Goal: Navigation & Orientation: Find specific page/section

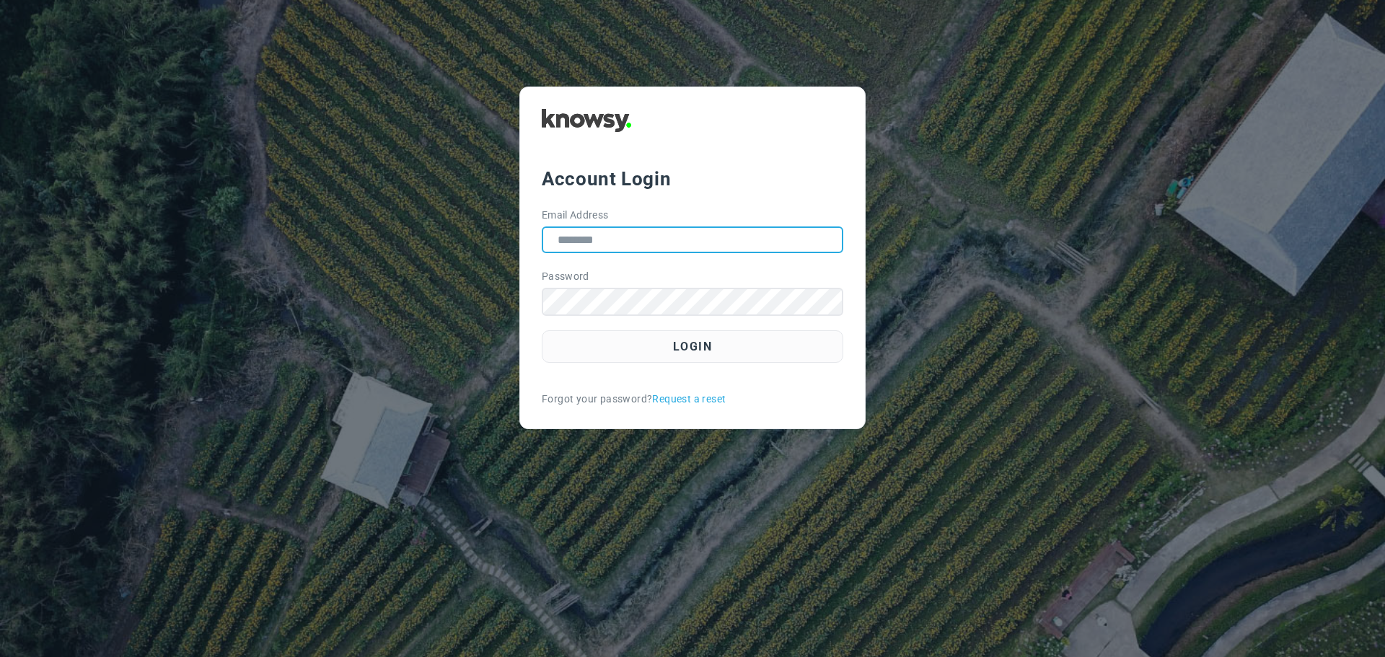
type input "**********"
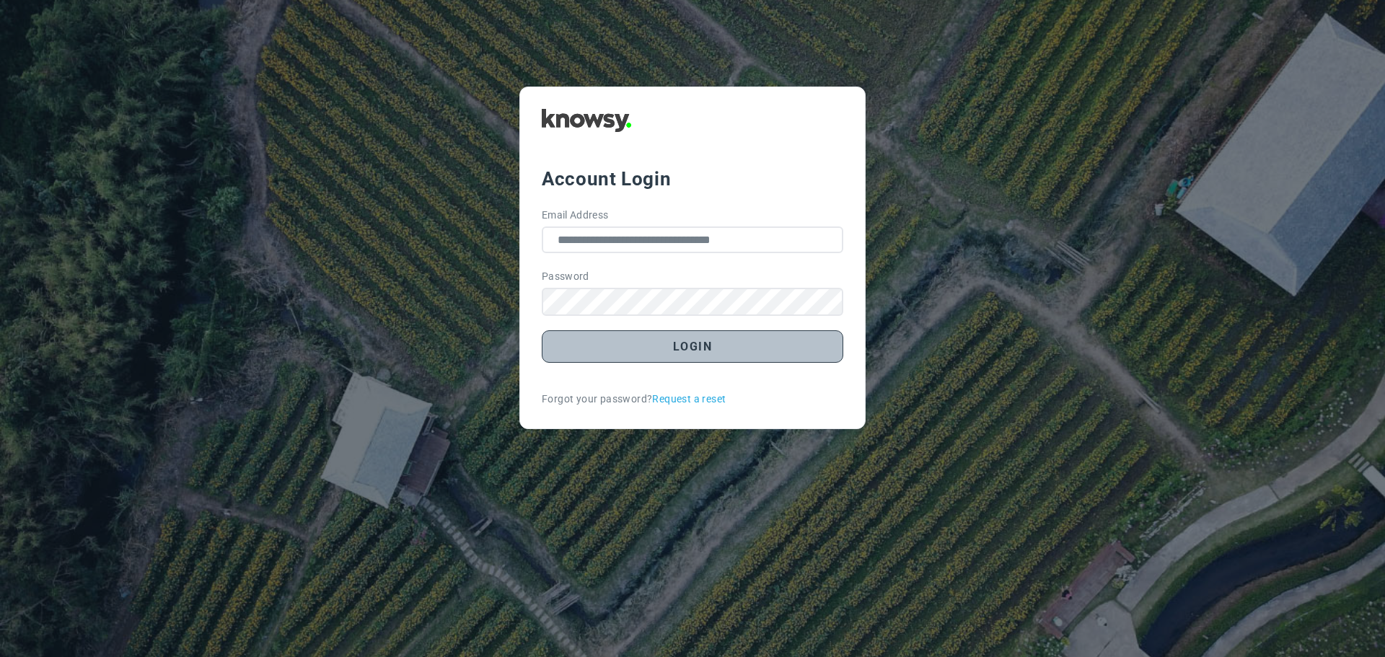
click at [692, 349] on button "Login" at bounding box center [693, 346] width 302 height 32
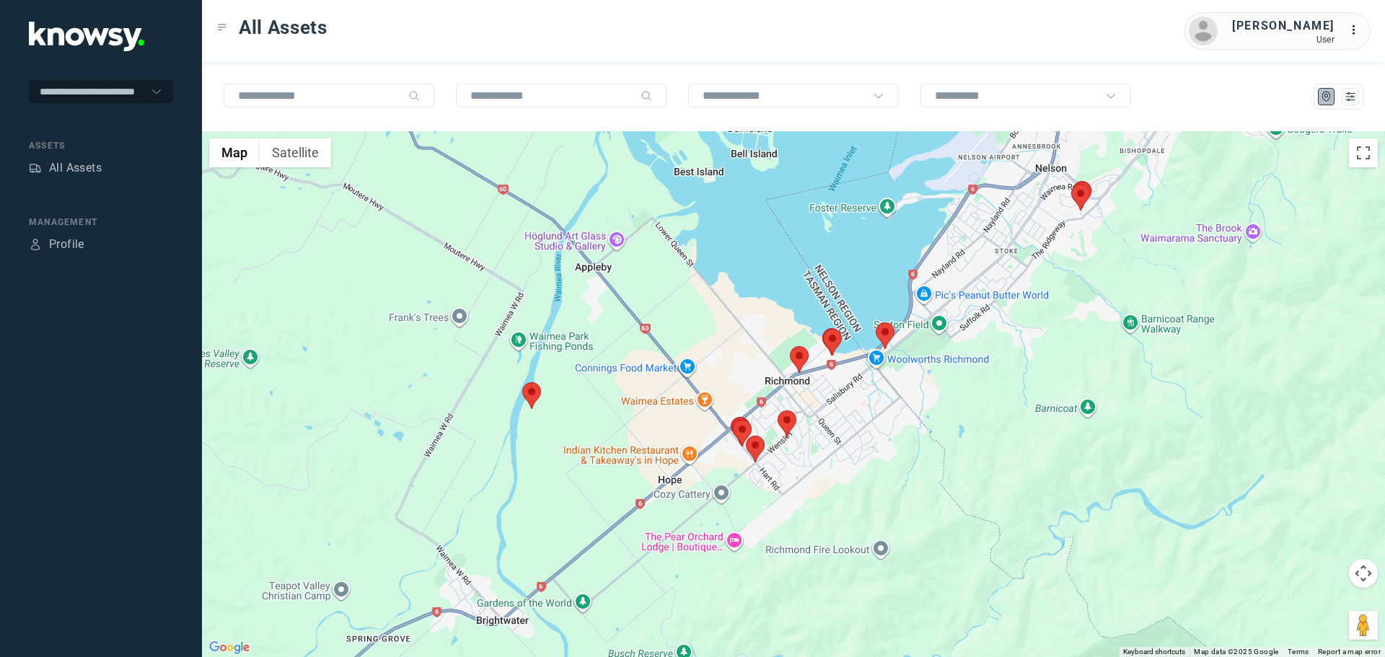
drag, startPoint x: 733, startPoint y: 615, endPoint x: 804, endPoint y: 479, distance: 153.3
click at [804, 479] on div at bounding box center [793, 394] width 1183 height 526
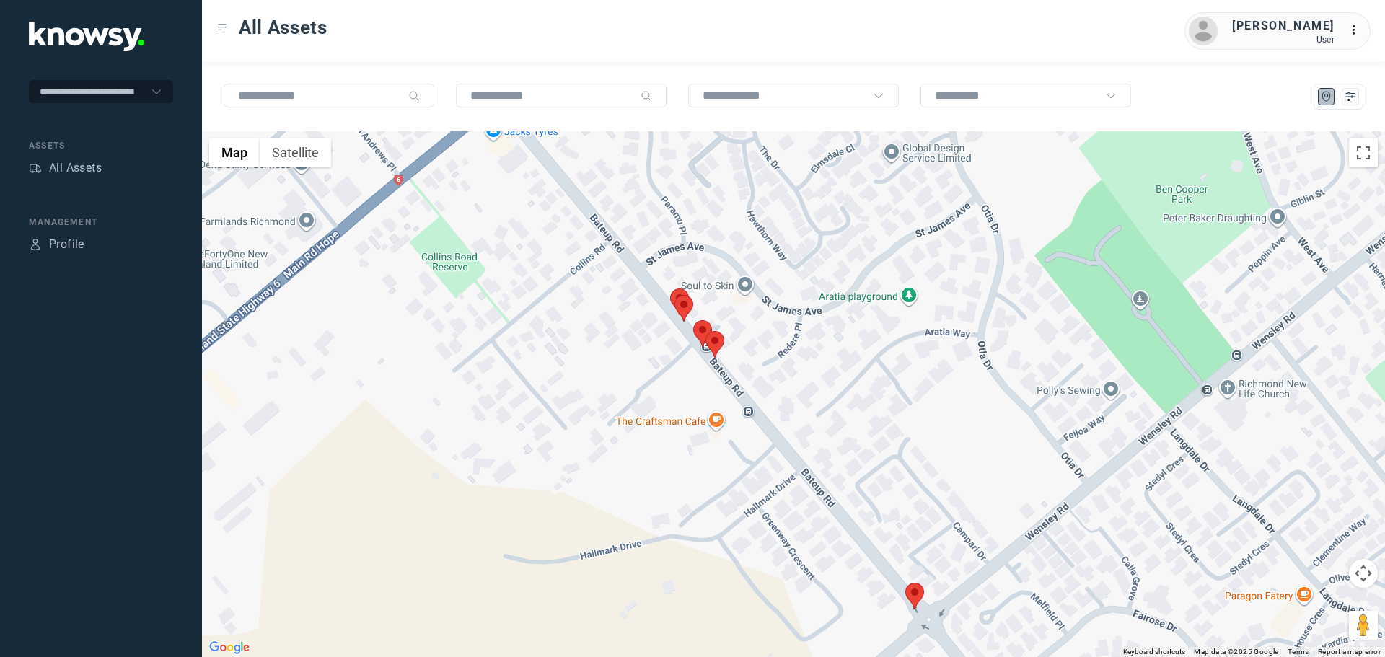
click at [674, 295] on area at bounding box center [674, 295] width 0 height 0
click at [693, 320] on area at bounding box center [693, 320] width 0 height 0
click at [705, 331] on area at bounding box center [705, 331] width 0 height 0
click at [752, 255] on button "Close" at bounding box center [747, 263] width 35 height 35
click at [670, 289] on area at bounding box center [670, 289] width 0 height 0
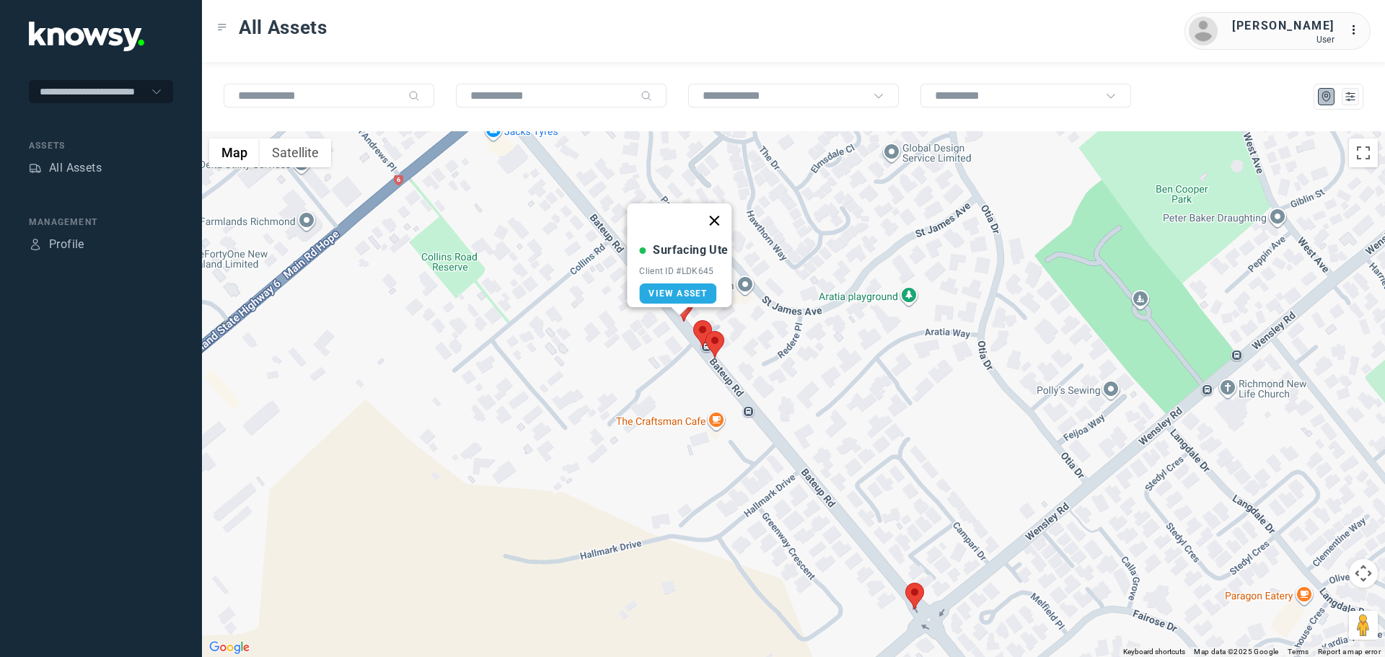
click at [722, 213] on button "Close" at bounding box center [715, 220] width 35 height 35
click at [705, 331] on area at bounding box center [705, 331] width 0 height 0
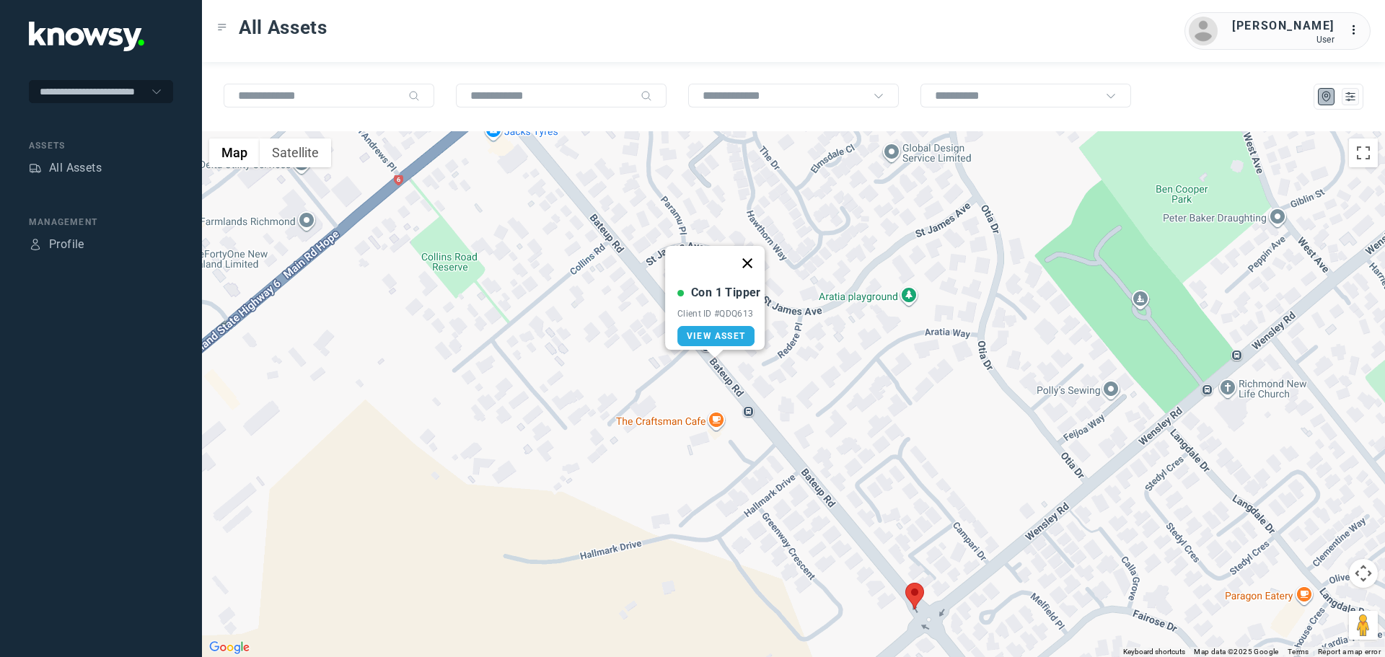
click at [754, 251] on button "Close" at bounding box center [747, 263] width 35 height 35
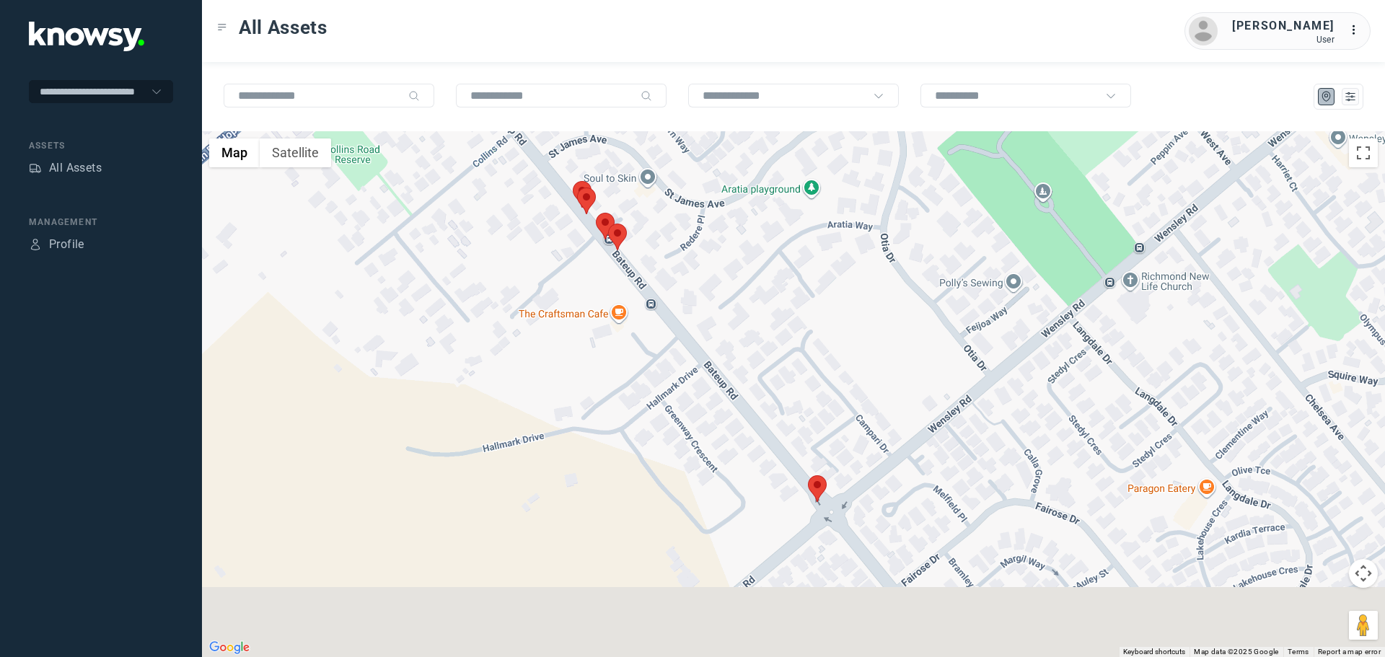
drag, startPoint x: 817, startPoint y: 446, endPoint x: 703, endPoint y: 320, distance: 170.0
click at [703, 320] on div "To navigate, press the arrow keys." at bounding box center [793, 394] width 1183 height 526
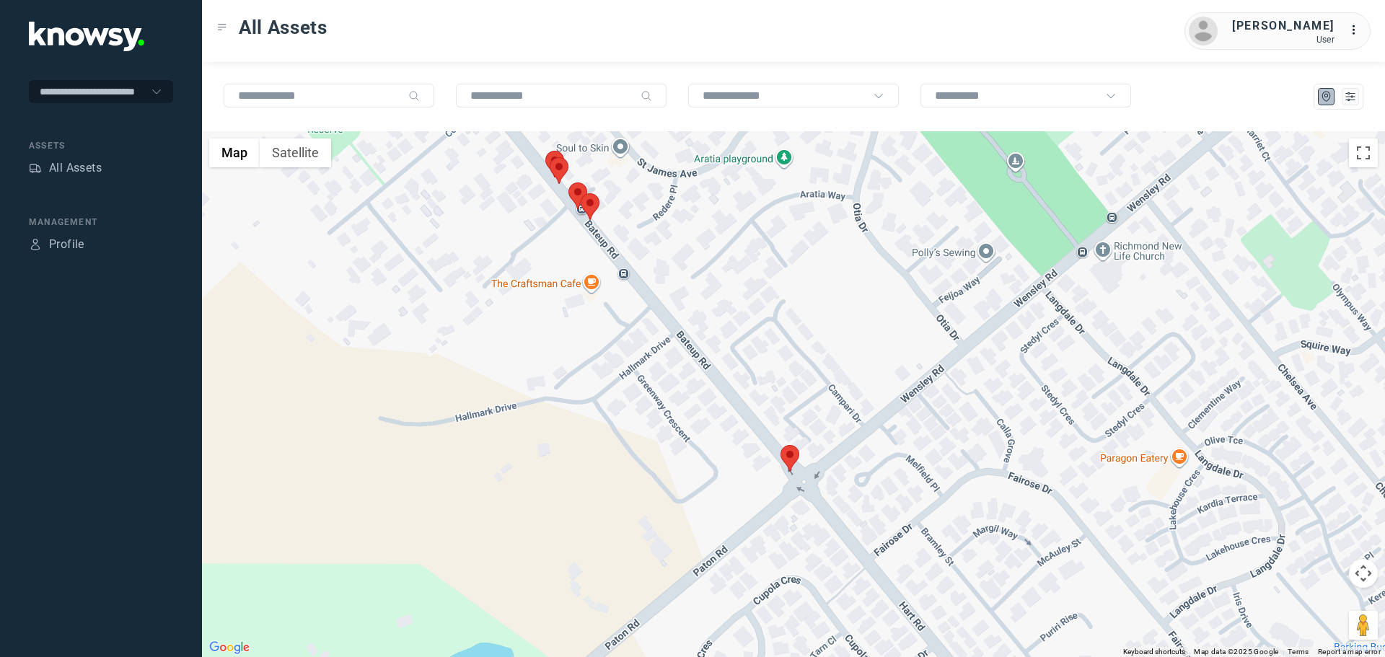
click at [780, 445] on area at bounding box center [780, 445] width 0 height 0
click at [830, 369] on button "Close" at bounding box center [823, 377] width 35 height 35
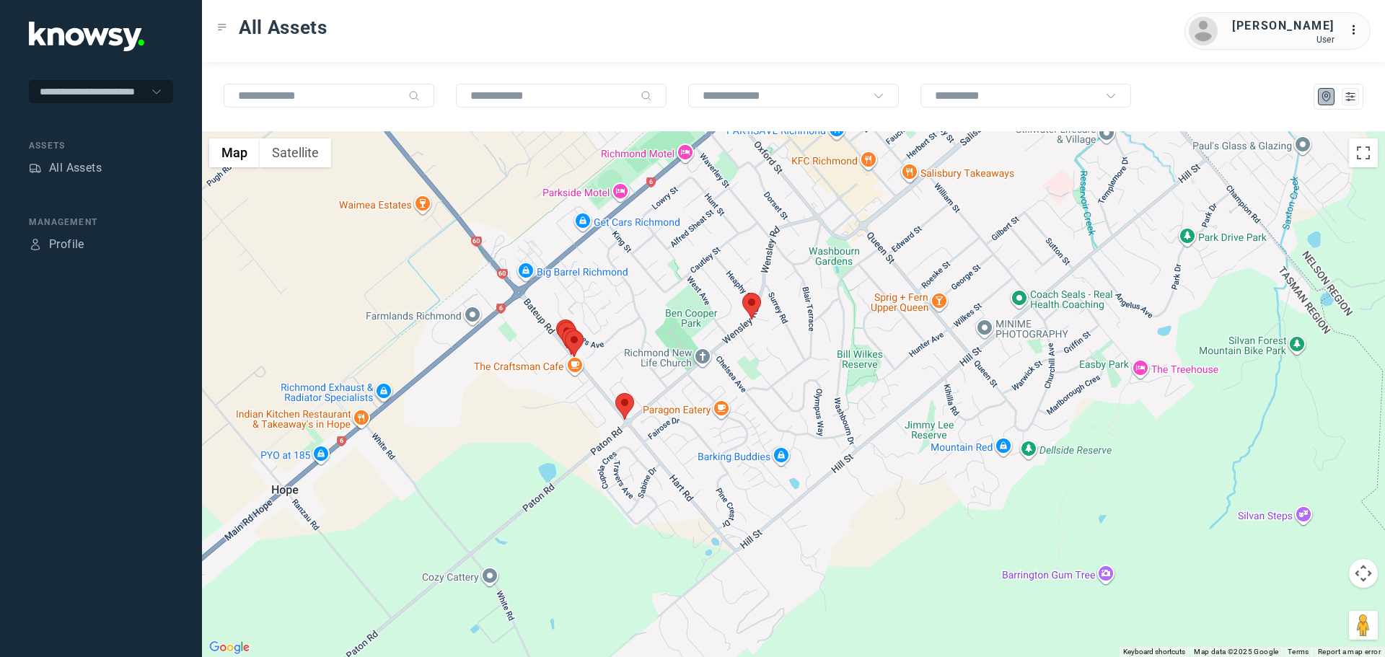
click at [742, 293] on area at bounding box center [742, 293] width 0 height 0
drag, startPoint x: 789, startPoint y: 220, endPoint x: 747, endPoint y: 224, distance: 42.1
click at [788, 220] on button "Close" at bounding box center [781, 225] width 35 height 35
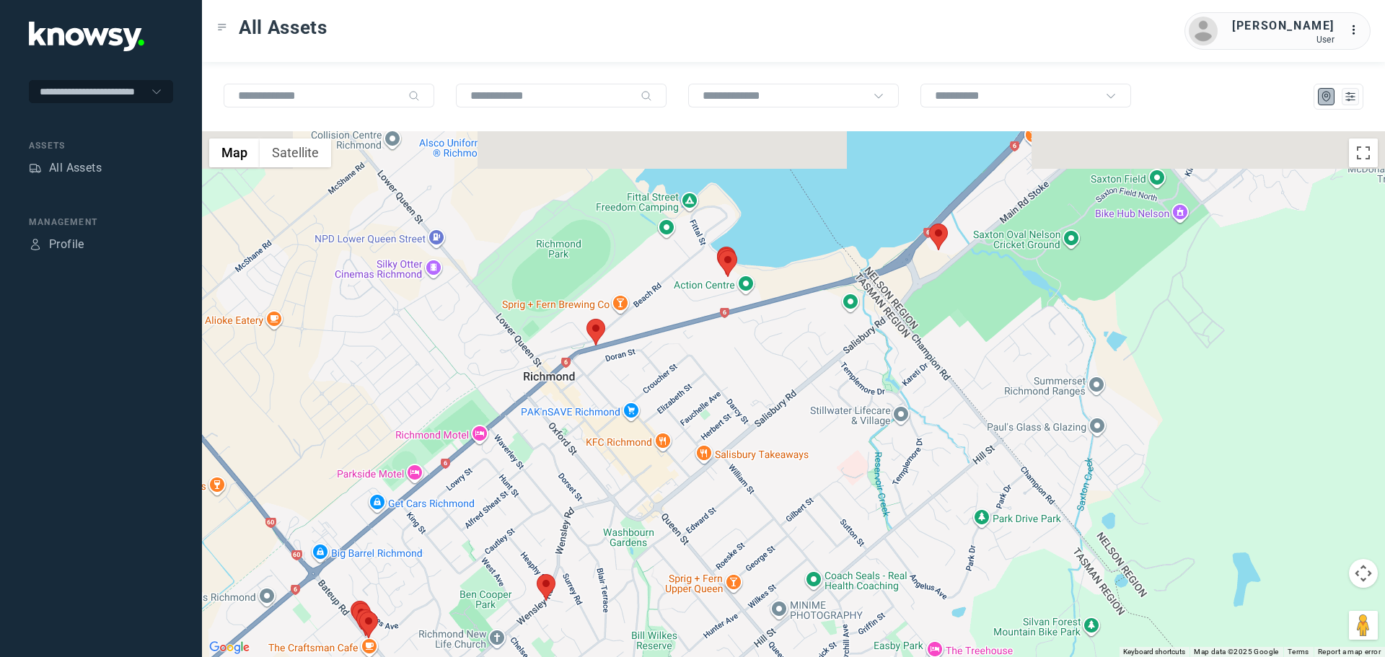
drag, startPoint x: 736, startPoint y: 191, endPoint x: 528, endPoint y: 476, distance: 352.6
click at [528, 476] on div at bounding box center [793, 394] width 1183 height 526
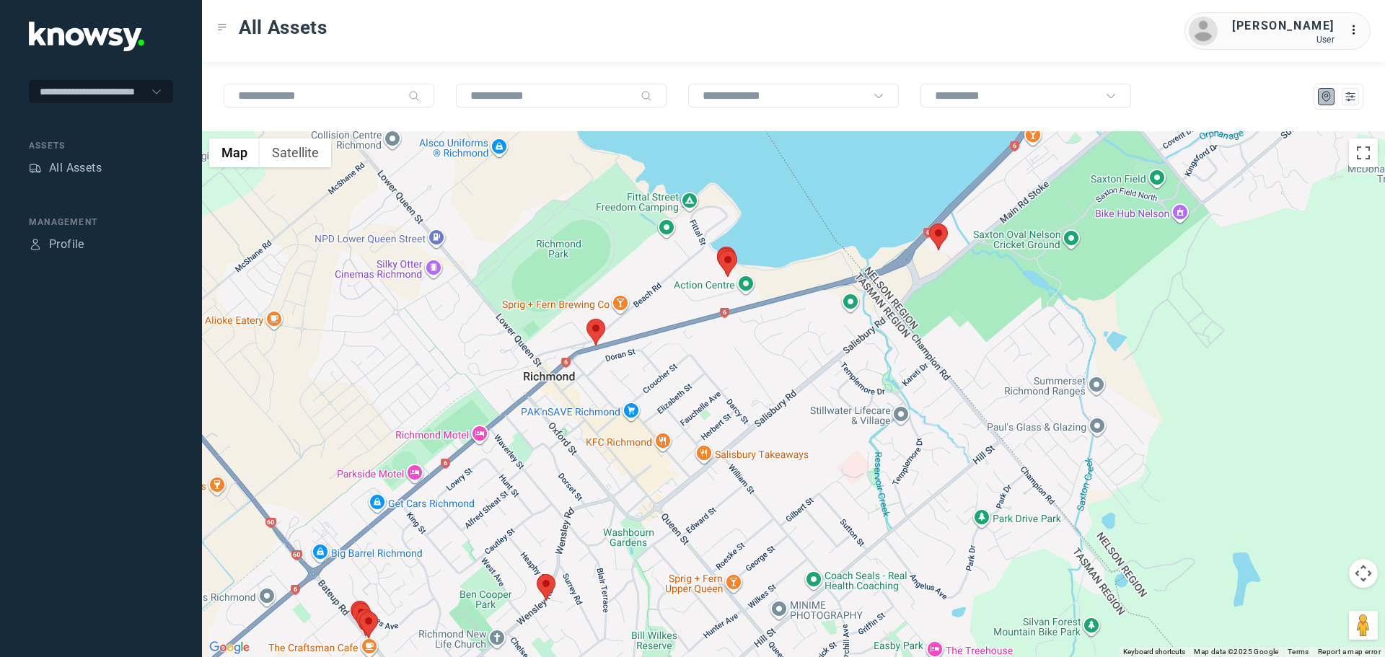
click at [586, 319] on area at bounding box center [586, 319] width 0 height 0
click at [633, 242] on button "Close" at bounding box center [639, 251] width 35 height 35
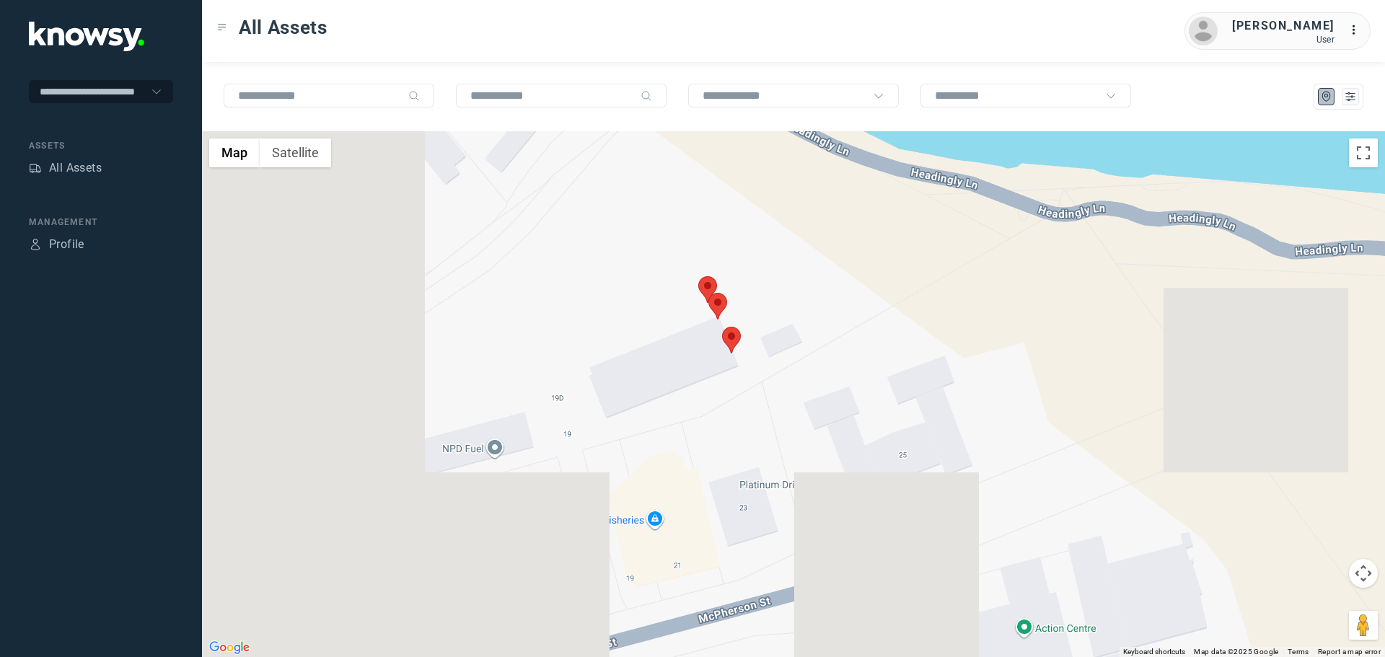
click at [698, 276] on area at bounding box center [698, 276] width 0 height 0
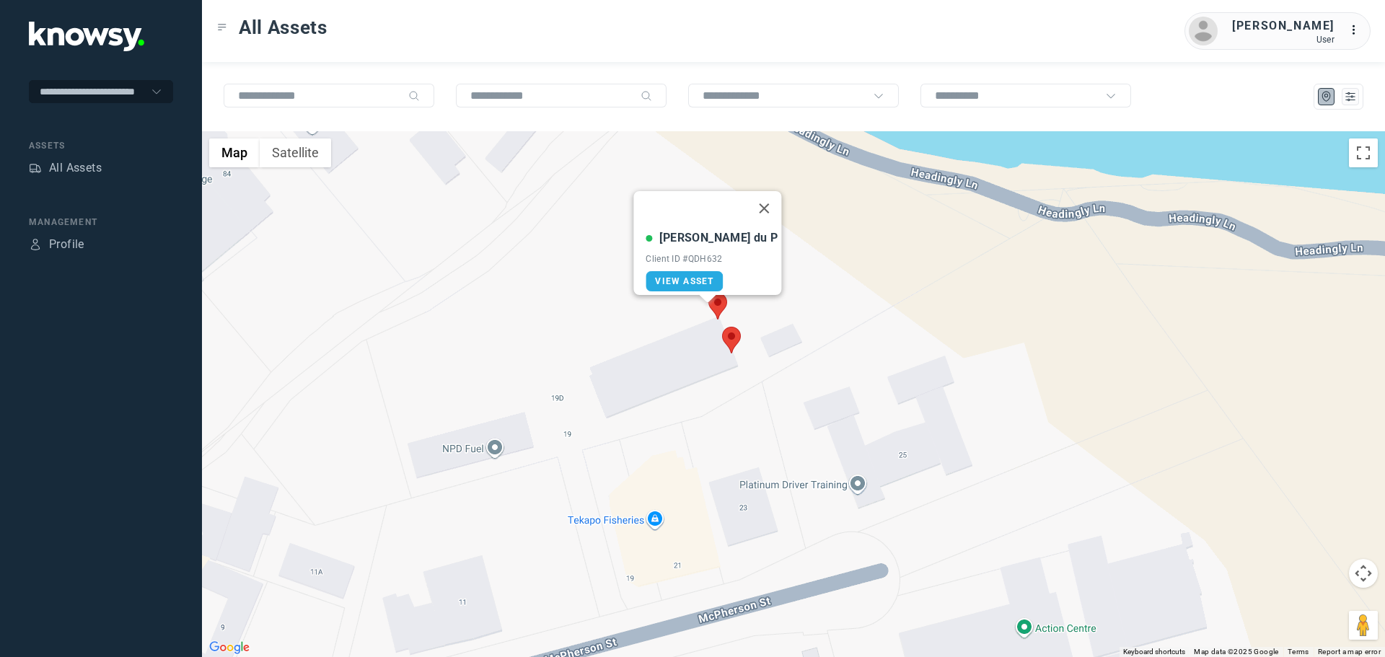
click at [708, 293] on area at bounding box center [708, 293] width 0 height 0
click at [722, 327] on area at bounding box center [722, 327] width 0 height 0
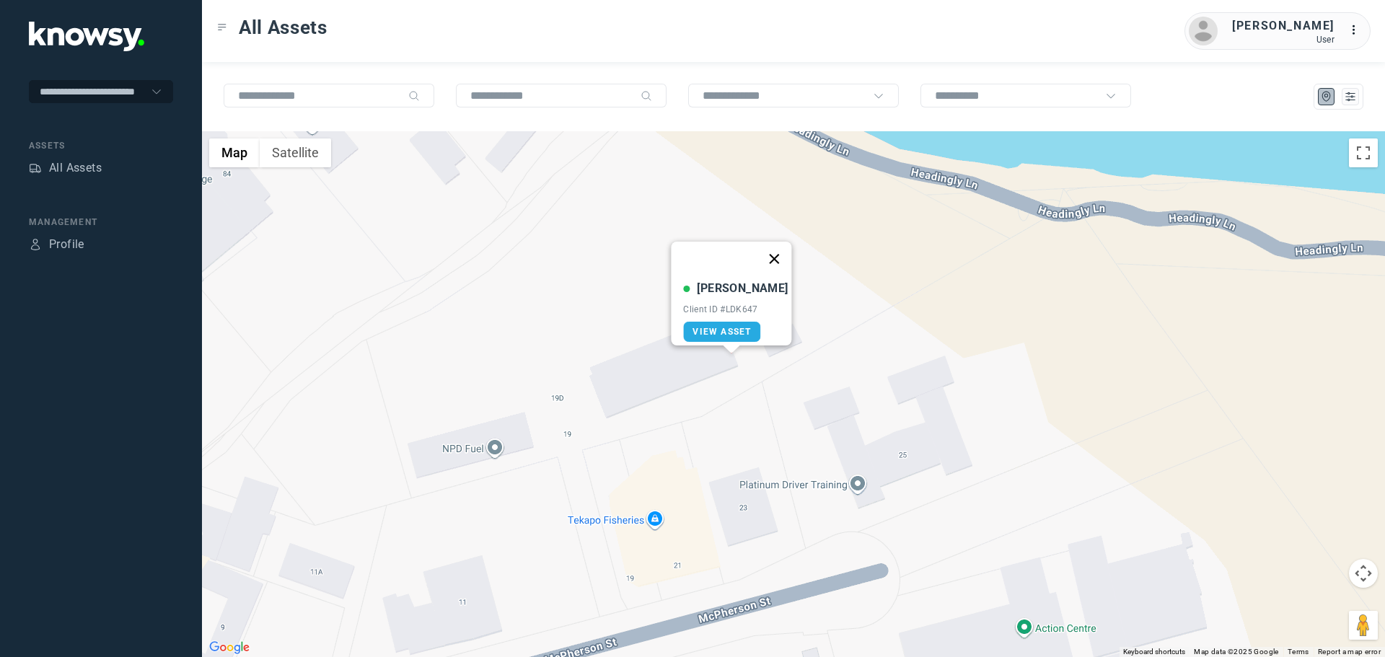
click at [769, 247] on button "Close" at bounding box center [774, 259] width 35 height 35
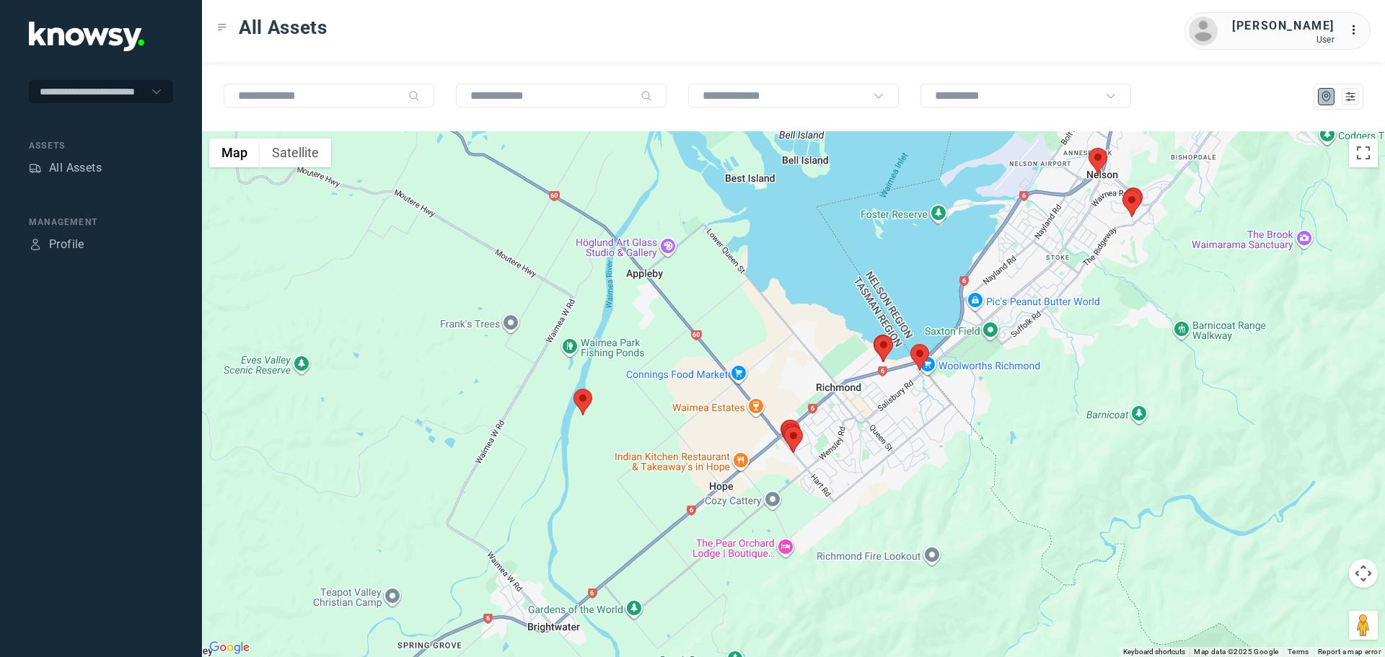
drag, startPoint x: 859, startPoint y: 578, endPoint x: 993, endPoint y: 417, distance: 209.5
click at [993, 417] on div at bounding box center [793, 394] width 1183 height 526
click at [910, 344] on area at bounding box center [910, 344] width 0 height 0
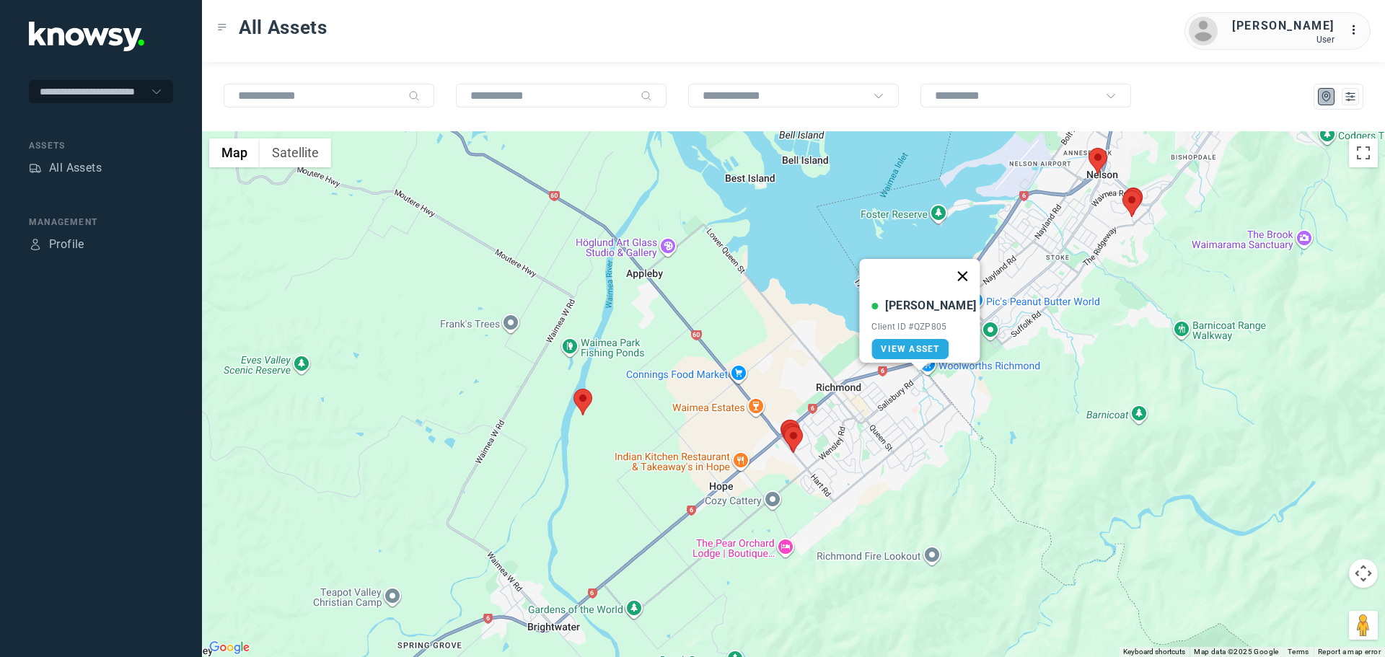
click at [962, 266] on button "Close" at bounding box center [963, 276] width 35 height 35
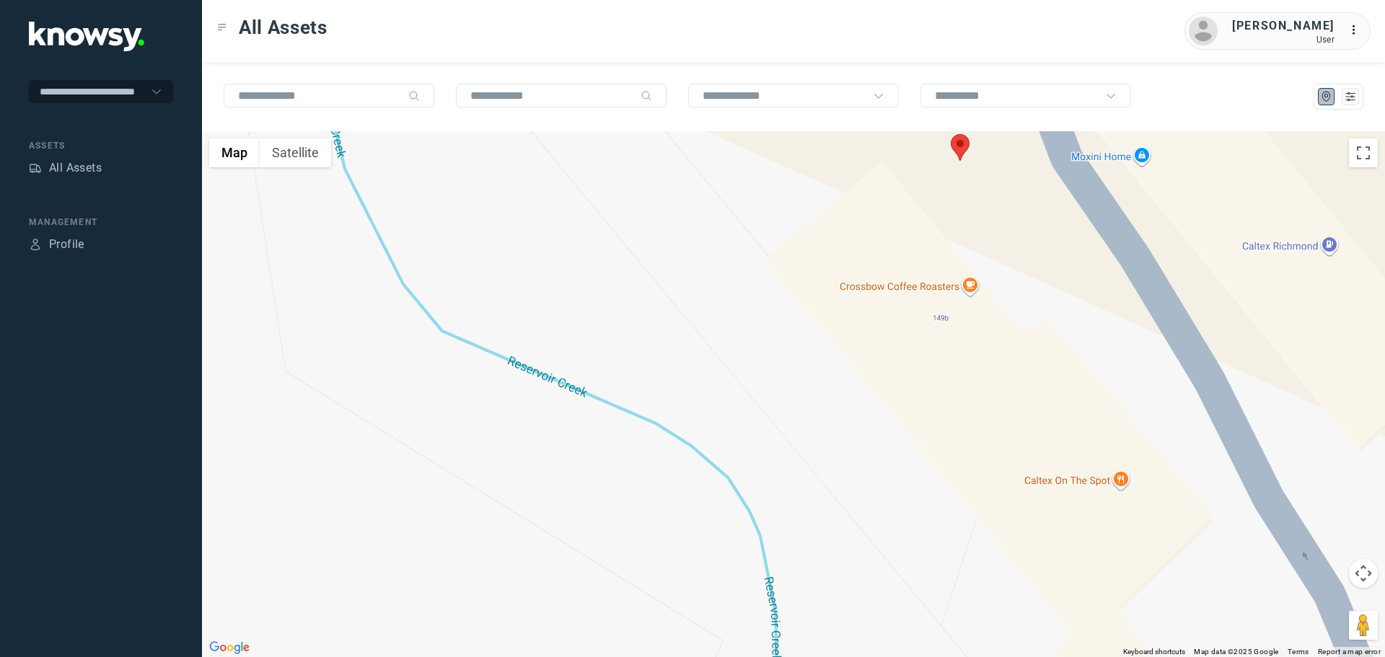
drag, startPoint x: 895, startPoint y: 299, endPoint x: 883, endPoint y: 206, distance: 93.9
click at [883, 206] on div at bounding box center [793, 394] width 1183 height 526
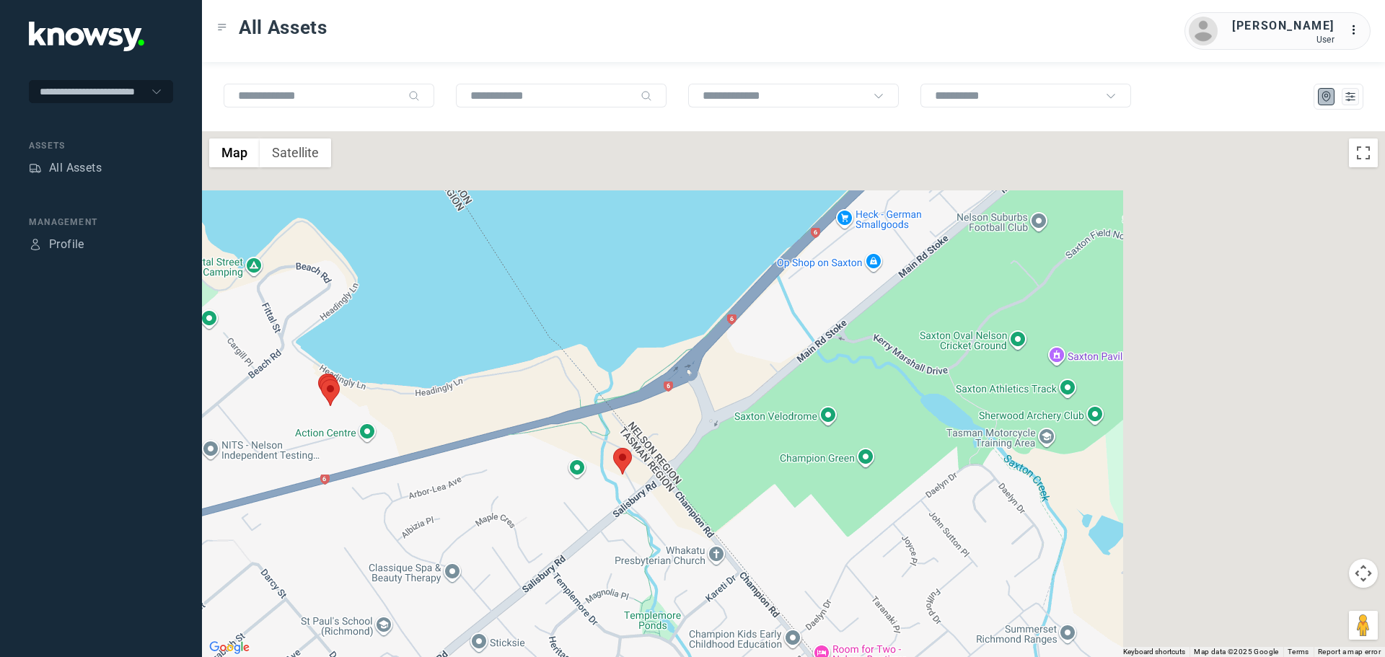
drag, startPoint x: 744, startPoint y: 459, endPoint x: 665, endPoint y: 494, distance: 85.9
click at [665, 494] on div at bounding box center [793, 394] width 1183 height 526
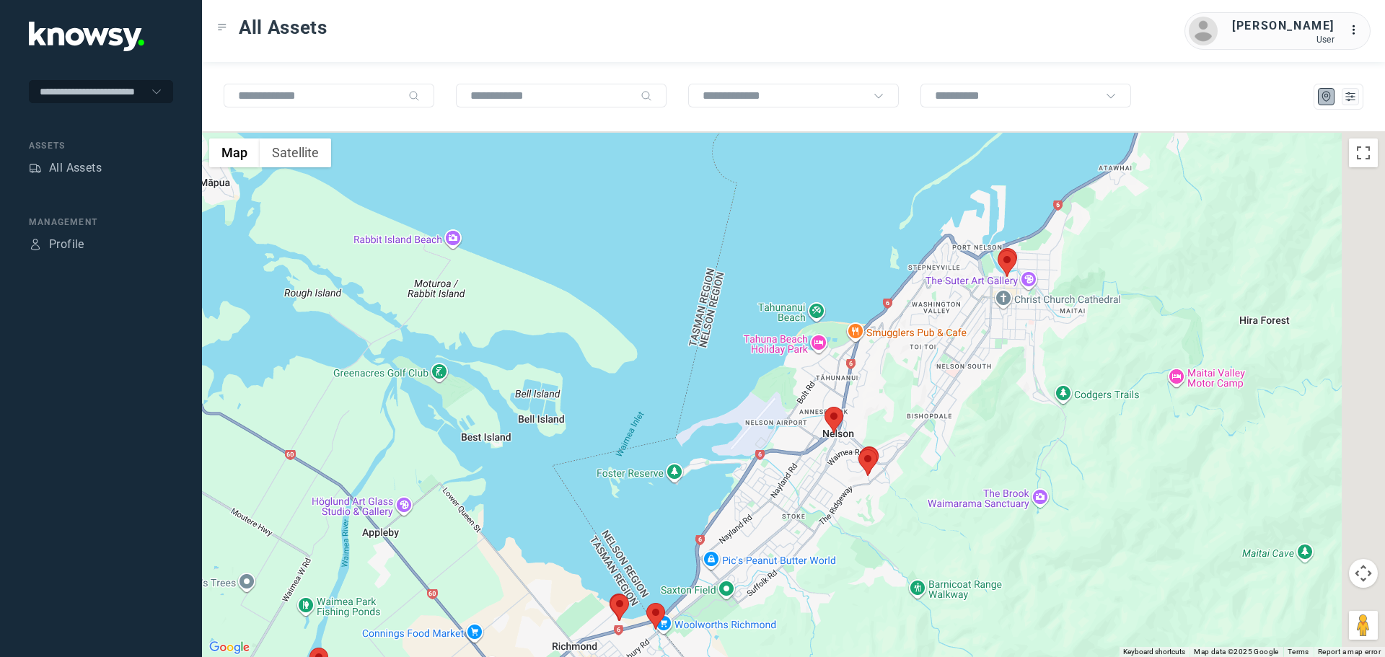
drag, startPoint x: 927, startPoint y: 258, endPoint x: 883, endPoint y: 439, distance: 187.0
click at [883, 439] on div at bounding box center [793, 394] width 1183 height 526
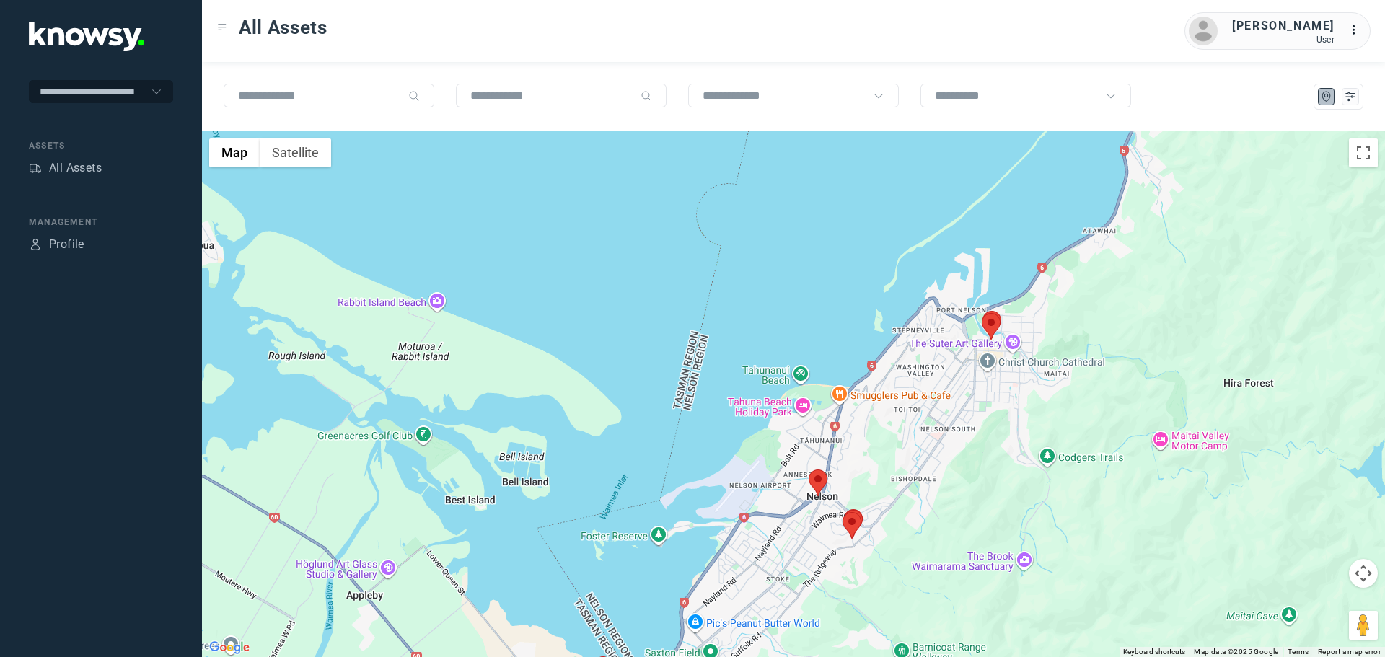
drag, startPoint x: 1068, startPoint y: 354, endPoint x: 925, endPoint y: 506, distance: 208.7
click at [925, 506] on div at bounding box center [793, 394] width 1183 height 526
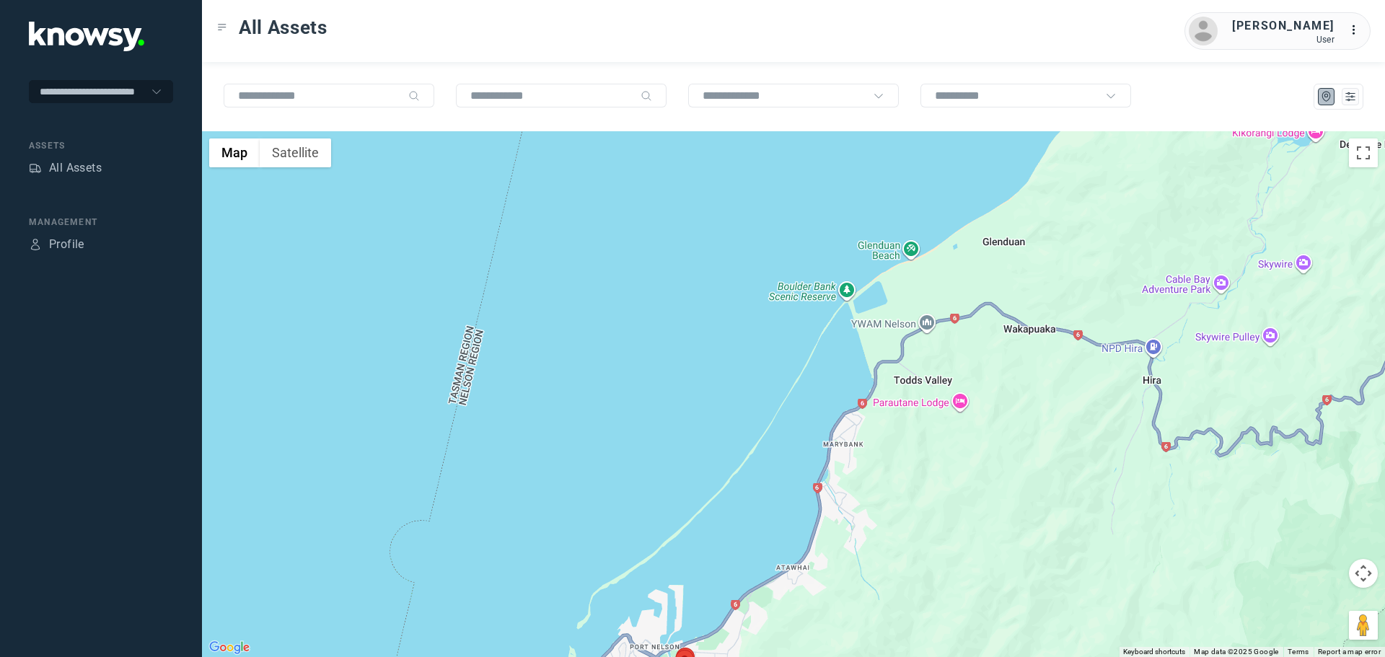
drag, startPoint x: 1156, startPoint y: 335, endPoint x: 994, endPoint y: 522, distance: 247.0
click at [994, 522] on div at bounding box center [793, 394] width 1183 height 526
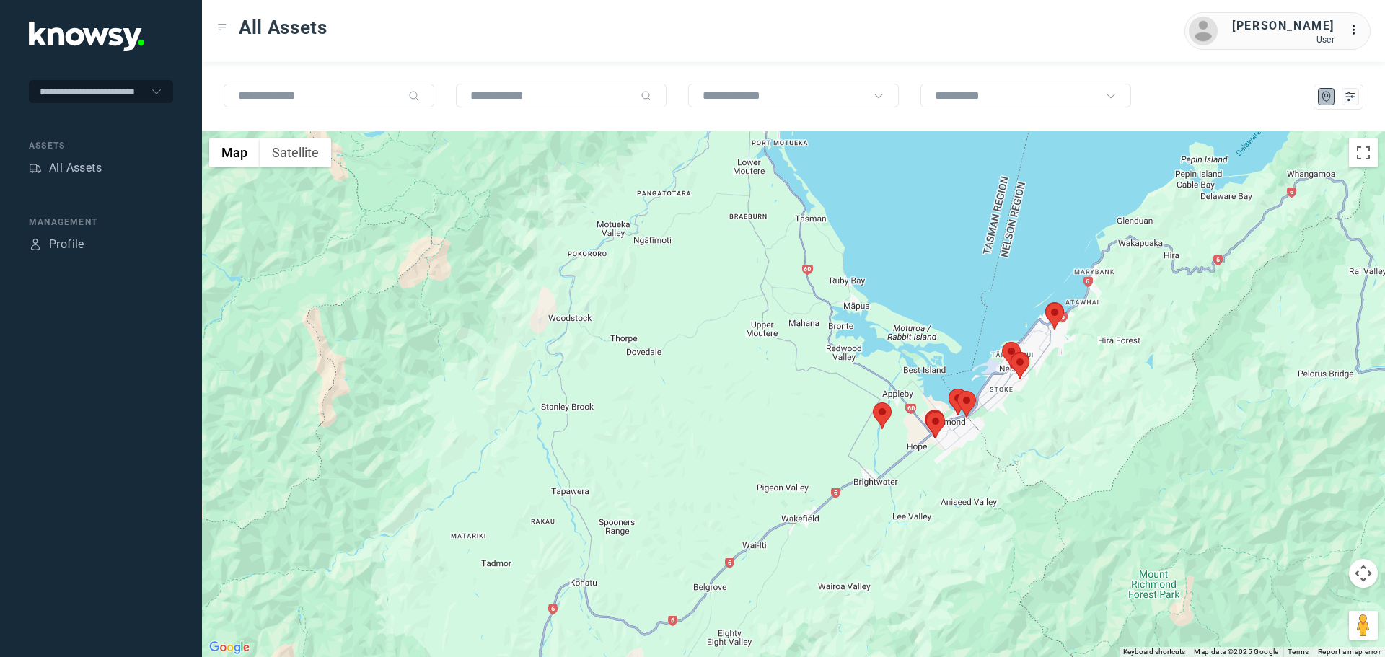
drag, startPoint x: 820, startPoint y: 465, endPoint x: 961, endPoint y: 291, distance: 223.6
click at [961, 291] on div at bounding box center [793, 394] width 1183 height 526
